Goal: Check status

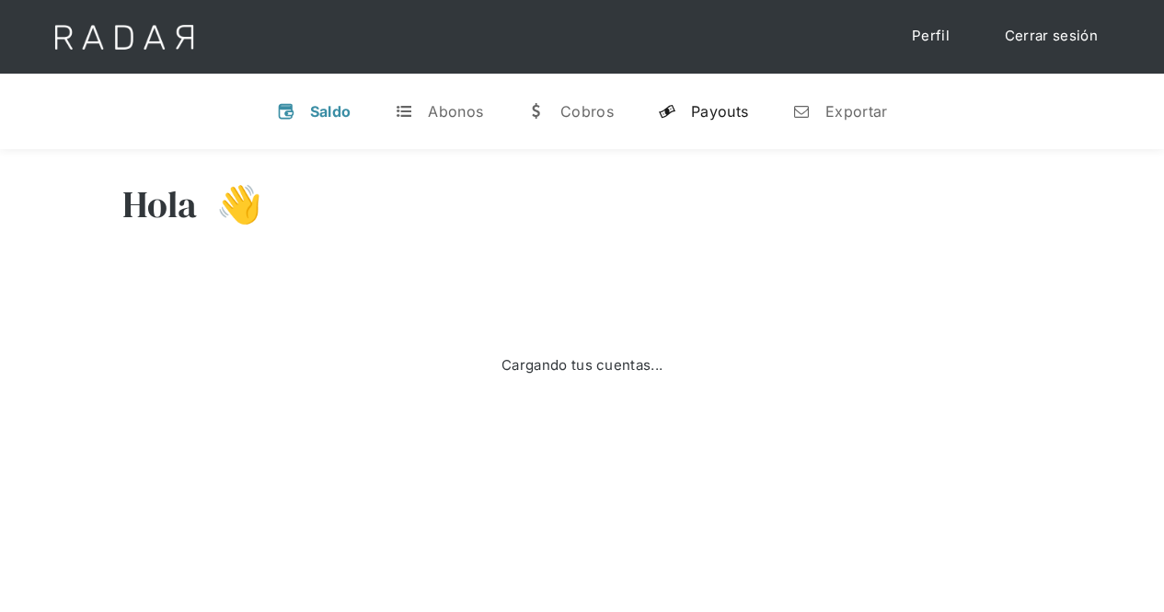
click at [732, 107] on div "Payouts" at bounding box center [719, 111] width 57 height 18
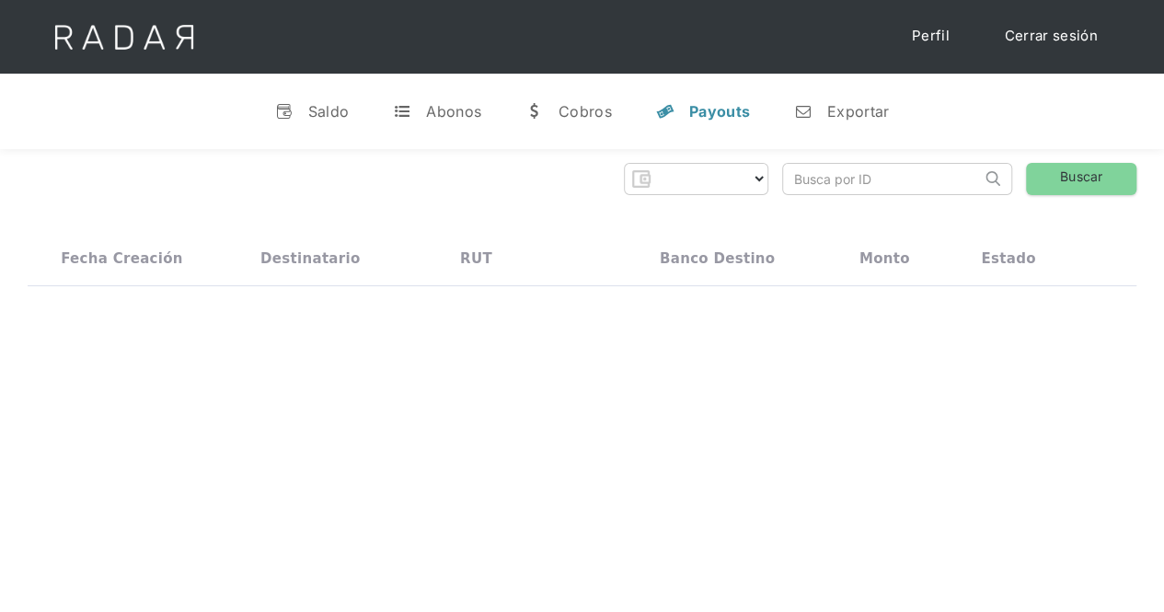
select select "prontopaga"
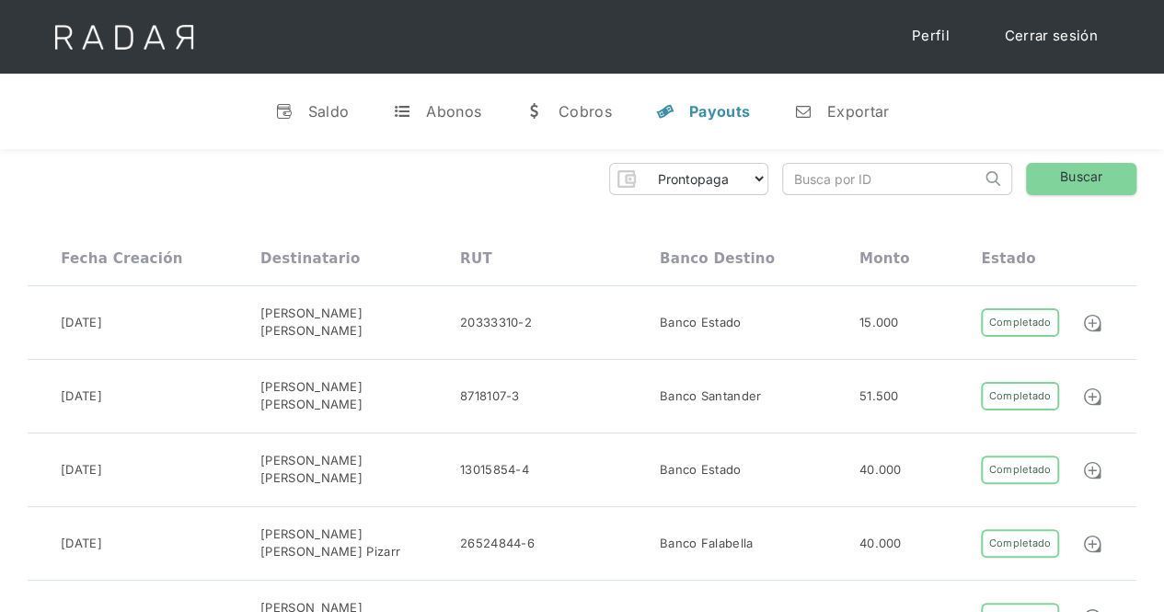
click at [853, 176] on input "search" at bounding box center [882, 179] width 198 height 30
paste input "1892ca3a-b065-41ff-aff4-99f1e238bf5f"
click at [1060, 179] on link "Buscar" at bounding box center [1081, 179] width 110 height 32
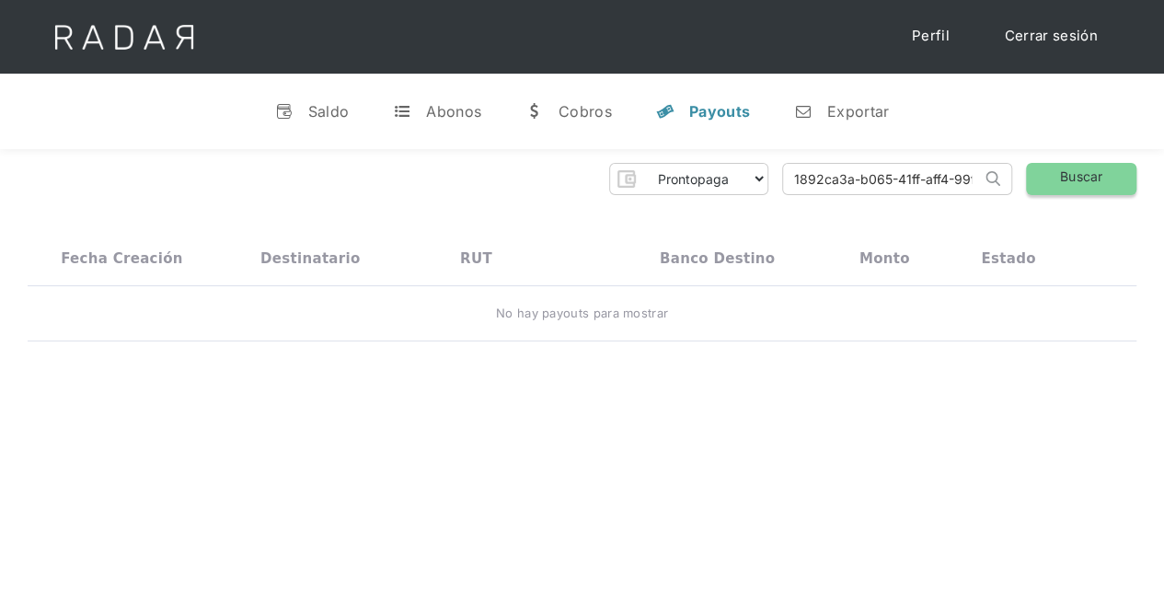
click at [1079, 174] on link "Buscar" at bounding box center [1081, 179] width 110 height 32
drag, startPoint x: 942, startPoint y: 187, endPoint x: 595, endPoint y: 135, distance: 350.8
click at [595, 135] on div "v Saldo t Abonos w Cobros y Payouts n Exportar [PERSON_NAME] 👋 Cargando tus cue…" at bounding box center [582, 418] width 1164 height 688
type input "4-99f1e238bf5f"
drag, startPoint x: 896, startPoint y: 175, endPoint x: 672, endPoint y: 168, distance: 224.7
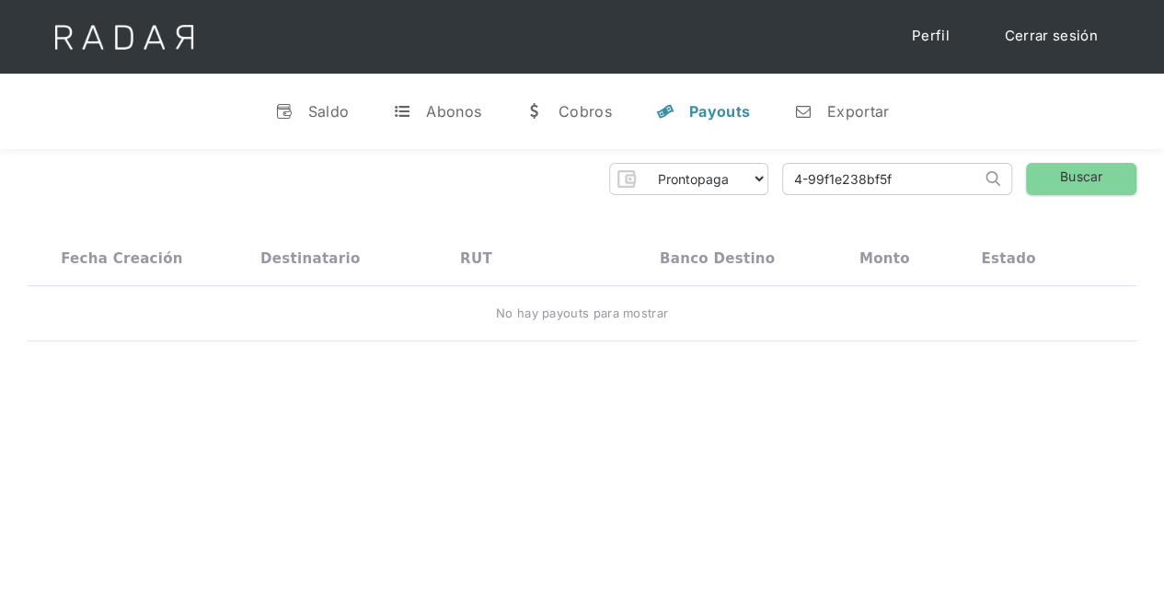
click at [672, 168] on div "Prontopaga Prontopaga 2 Thank you! Your submission has been received! Oops! Som…" at bounding box center [582, 179] width 1109 height 32
click at [841, 182] on input "search" at bounding box center [882, 179] width 198 height 30
paste input "ef7ae0e0-6d1c-493f-b364-ff153ac6fb2e"
type input "ef7ae0e0-6d1c-493f-b364-ff153ac6fb2e"
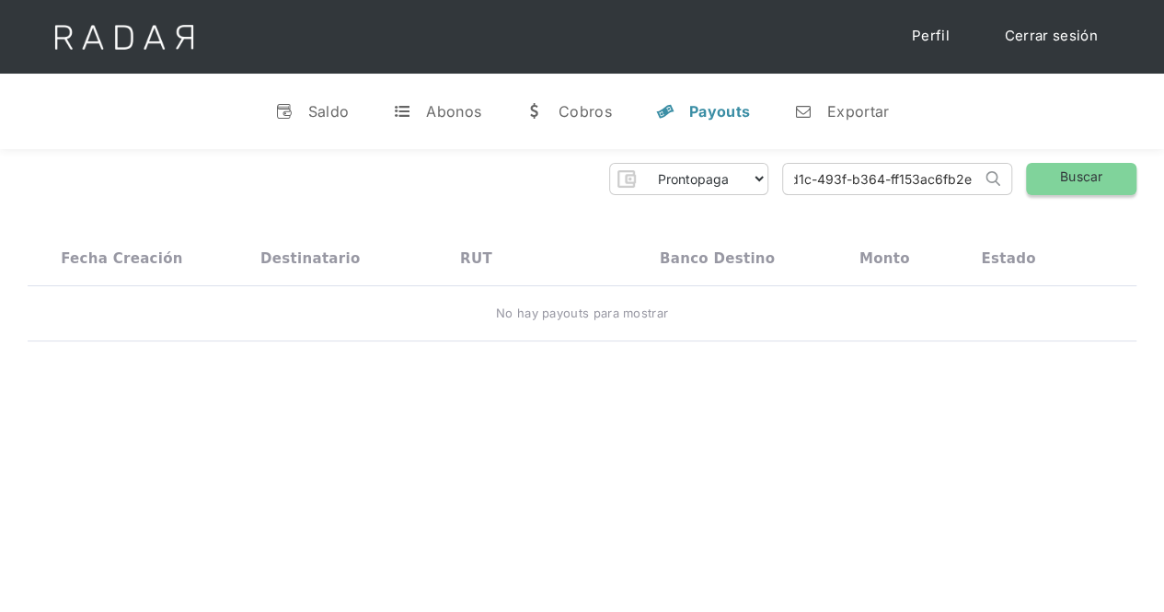
click at [1055, 181] on link "Buscar" at bounding box center [1081, 179] width 110 height 32
